Goal: Feedback & Contribution: Leave review/rating

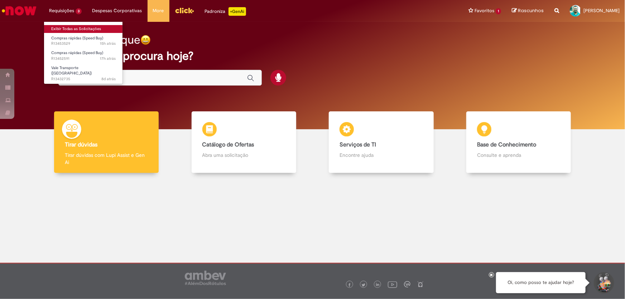
click at [63, 27] on link "Exibir Todas as Solicitações" at bounding box center [83, 29] width 79 height 8
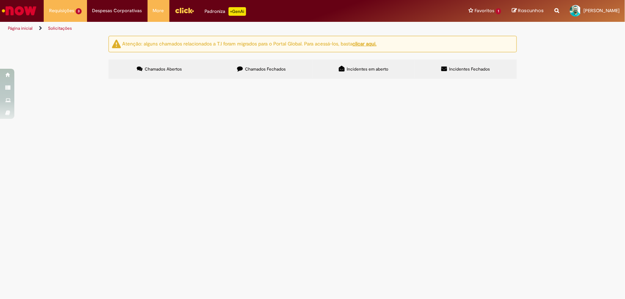
click at [0, 0] on span "SEGUE EM ANEXO ORÇAMENTO DO MATERIAL DE EMERGENCIA" at bounding box center [0, 0] width 0 height 0
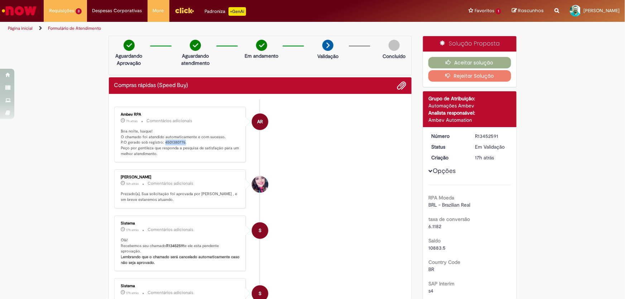
drag, startPoint x: 161, startPoint y: 140, endPoint x: 181, endPoint y: 142, distance: 20.5
click at [181, 142] on p "Boa noite, Isaque! O chamado foi atendido automaticamente e com sucesso. P.O ge…" at bounding box center [180, 143] width 119 height 28
copy p "4501380776"
click at [452, 63] on icon "button" at bounding box center [450, 62] width 9 height 5
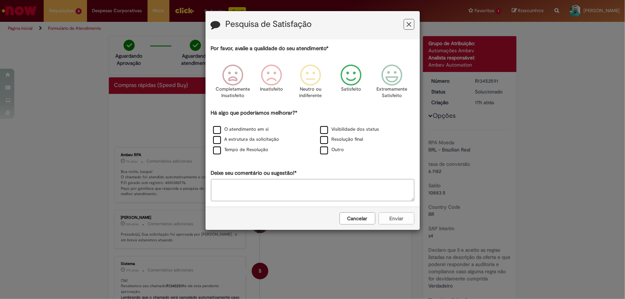
click at [353, 79] on icon "Feedback" at bounding box center [351, 76] width 27 height 22
click at [257, 129] on label "O atendimento em si" at bounding box center [241, 129] width 56 height 7
click at [396, 219] on button "Enviar" at bounding box center [397, 219] width 36 height 12
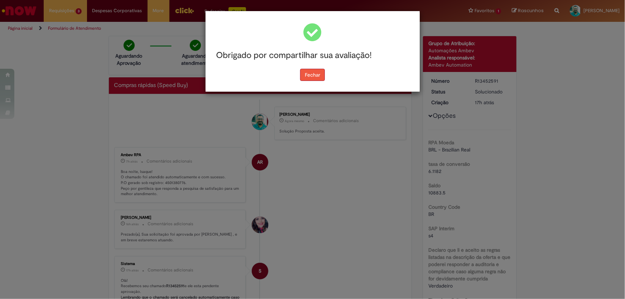
click at [315, 75] on button "Fechar" at bounding box center [312, 75] width 25 height 12
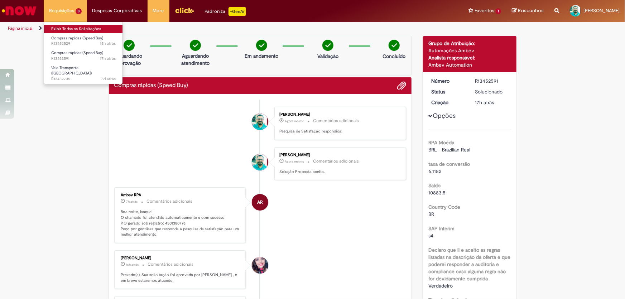
click at [67, 27] on link "Exibir Todas as Solicitações" at bounding box center [83, 29] width 79 height 8
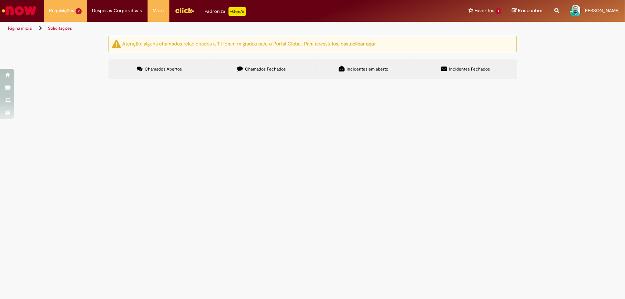
click at [0, 0] on span "SEGUE EM ORÇAMENTO DA LUVAS DE VAQUETA" at bounding box center [0, 0] width 0 height 0
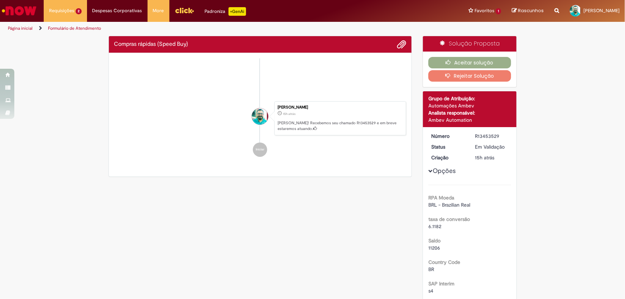
click at [134, 127] on ul "Ambev RPA 8h atrás 8 horas atrás Comentários adicionais Boa noite, Isaque! O ch…" at bounding box center [260, 111] width 292 height 106
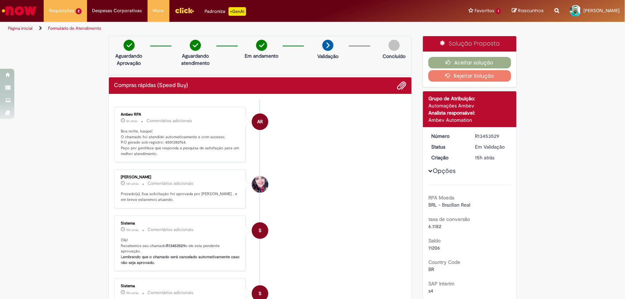
click at [162, 101] on ul "AR Ambev RPA 8h atrás 8 horas atrás Comentários adicionais Boa noite, Isaque! O…" at bounding box center [260, 268] width 292 height 336
drag, startPoint x: 161, startPoint y: 143, endPoint x: 181, endPoint y: 143, distance: 20.4
click at [181, 143] on p "Boa noite, Isaque! O chamado foi atendido automaticamente e com sucesso. P.O ge…" at bounding box center [180, 143] width 119 height 28
copy p "4501380764"
click at [450, 63] on icon "button" at bounding box center [450, 62] width 9 height 5
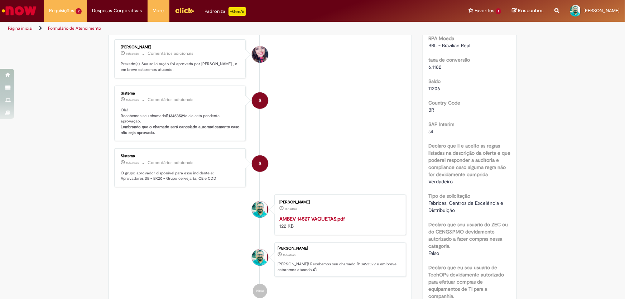
scroll to position [228, 0]
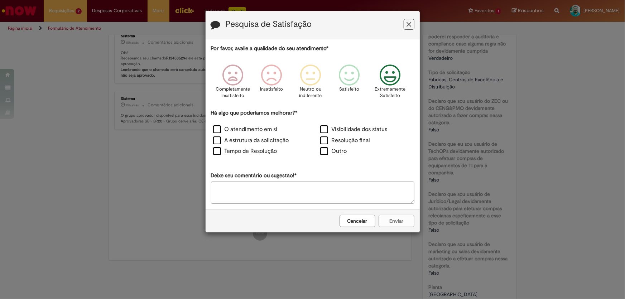
click at [392, 76] on icon "Feedback" at bounding box center [390, 76] width 27 height 22
click at [216, 131] on label "O atendimento em si" at bounding box center [245, 129] width 65 height 8
click at [389, 222] on button "Enviar" at bounding box center [397, 221] width 36 height 12
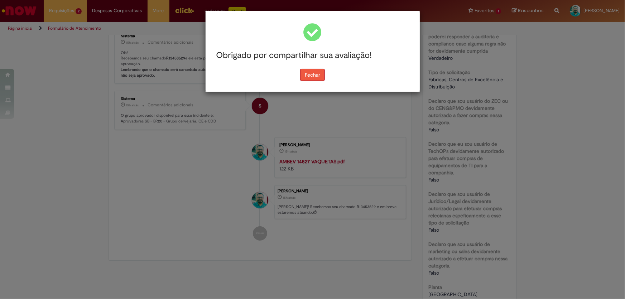
click at [315, 78] on button "Fechar" at bounding box center [312, 75] width 25 height 12
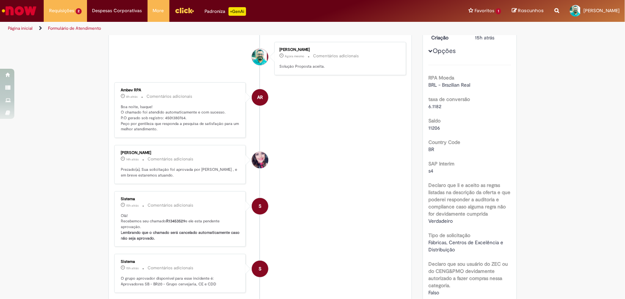
scroll to position [0, 0]
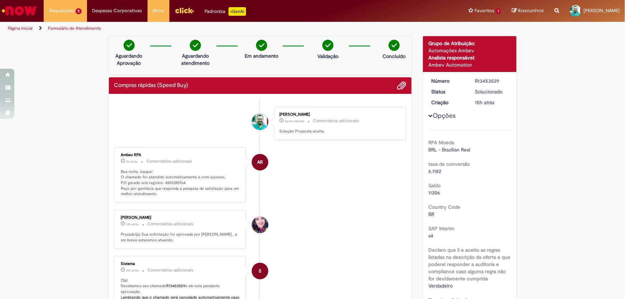
click at [32, 9] on img "Ir para a Homepage" at bounding box center [19, 11] width 37 height 14
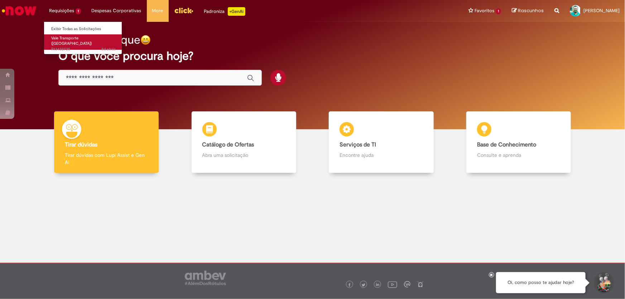
click at [65, 37] on span "Vale Transporte ([GEOGRAPHIC_DATA])" at bounding box center [71, 40] width 41 height 11
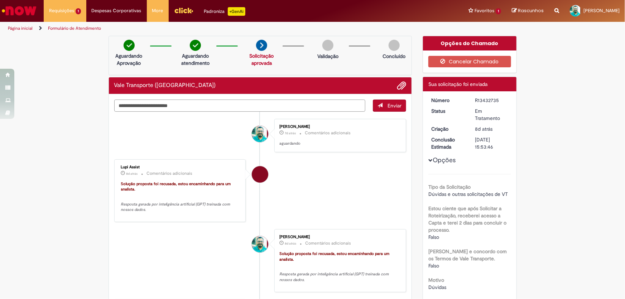
click at [195, 104] on textarea "Digite sua mensagem aqui..." at bounding box center [240, 106] width 252 height 12
type textarea "*"
click at [380, 104] on span "submit" at bounding box center [380, 105] width 5 height 5
